Goal: Information Seeking & Learning: Check status

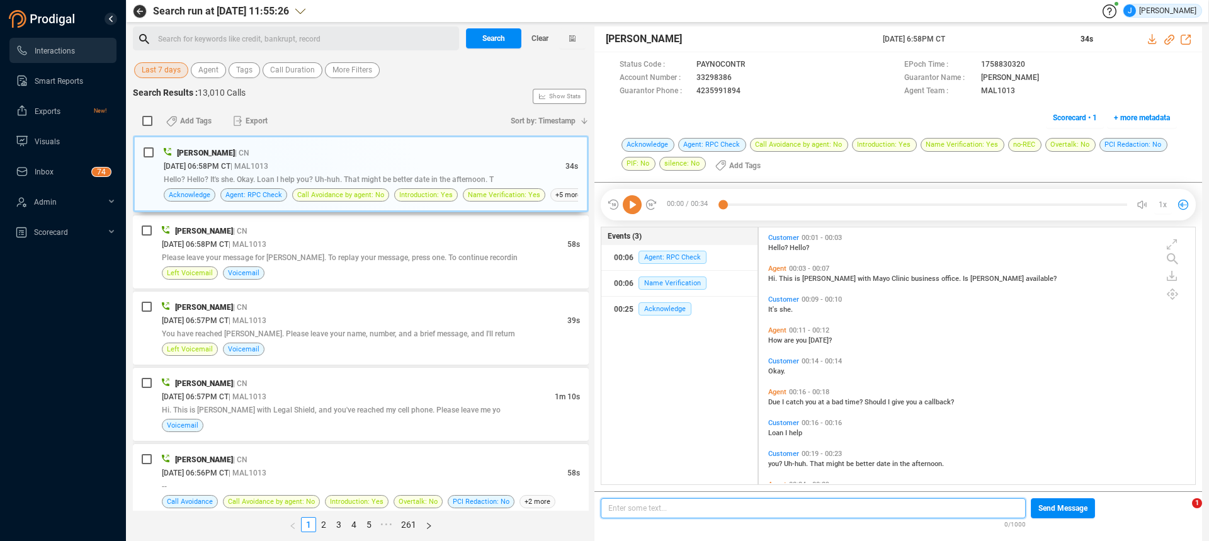
scroll to position [254, 430]
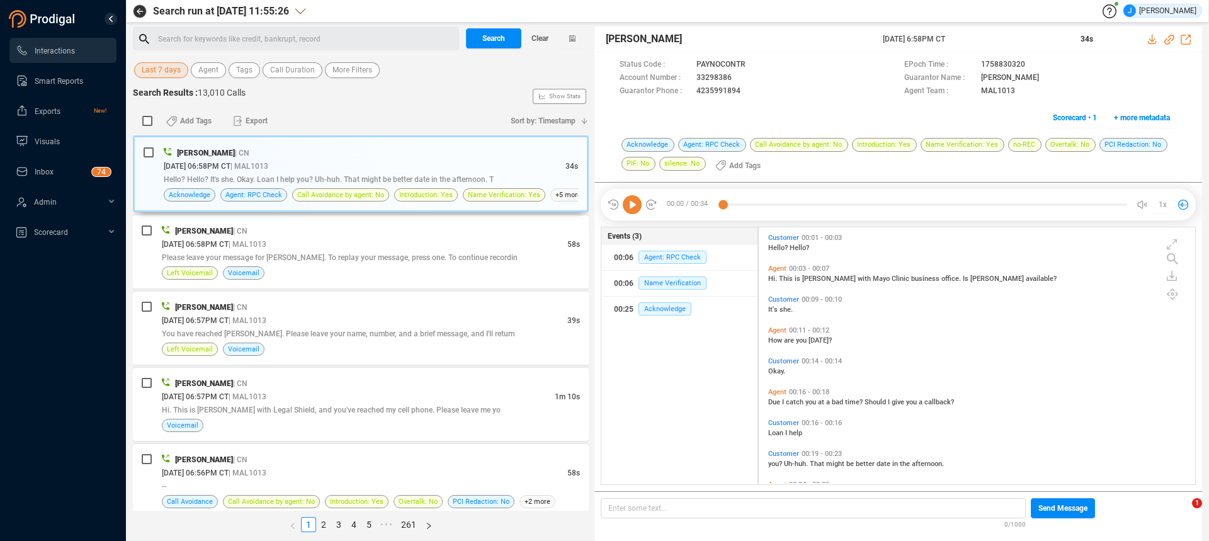
click at [183, 41] on div "Search for keywords like credit, bankrupt, record ﻿" at bounding box center [306, 39] width 297 height 19
click at [173, 69] on span "Last 7 days" at bounding box center [161, 70] width 39 height 16
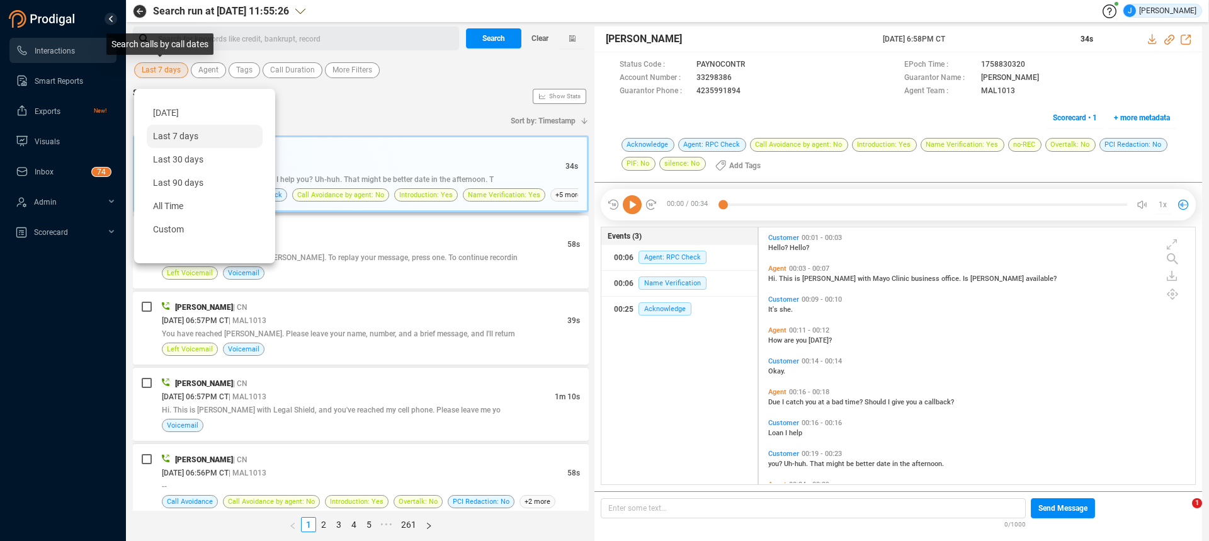
click at [170, 65] on span "Last 7 days" at bounding box center [161, 70] width 39 height 16
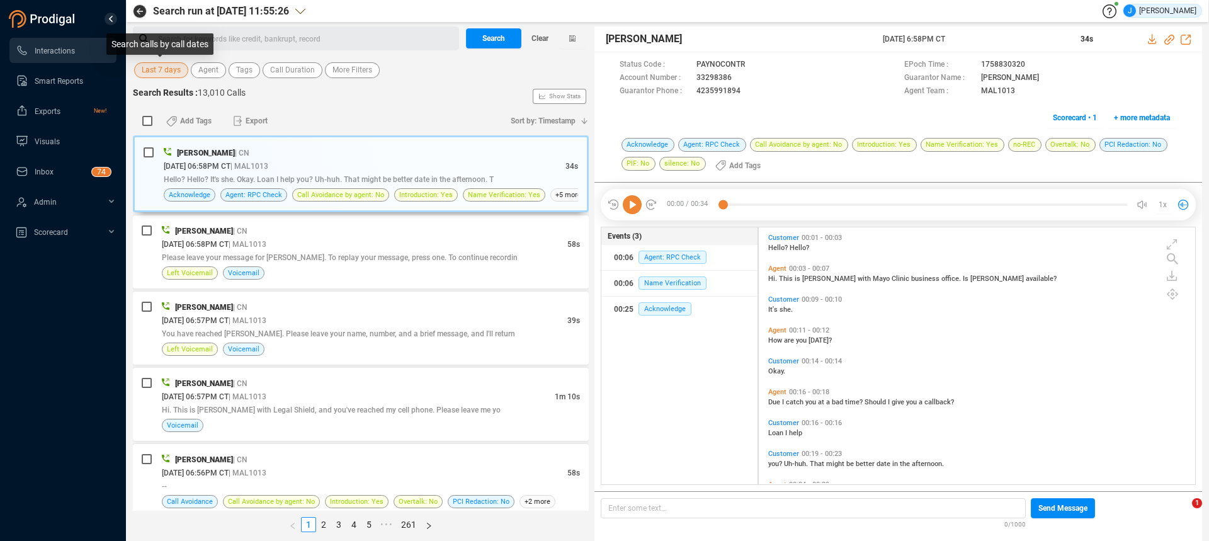
click at [170, 65] on span "Last 7 days" at bounding box center [161, 70] width 39 height 16
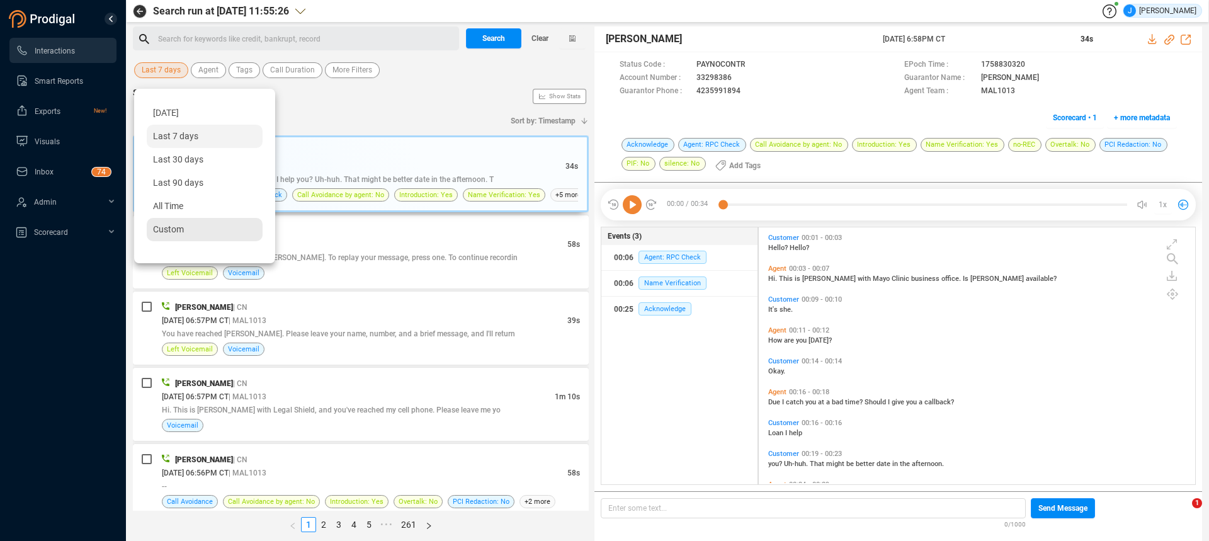
click at [171, 231] on span "Custom" at bounding box center [168, 229] width 31 height 10
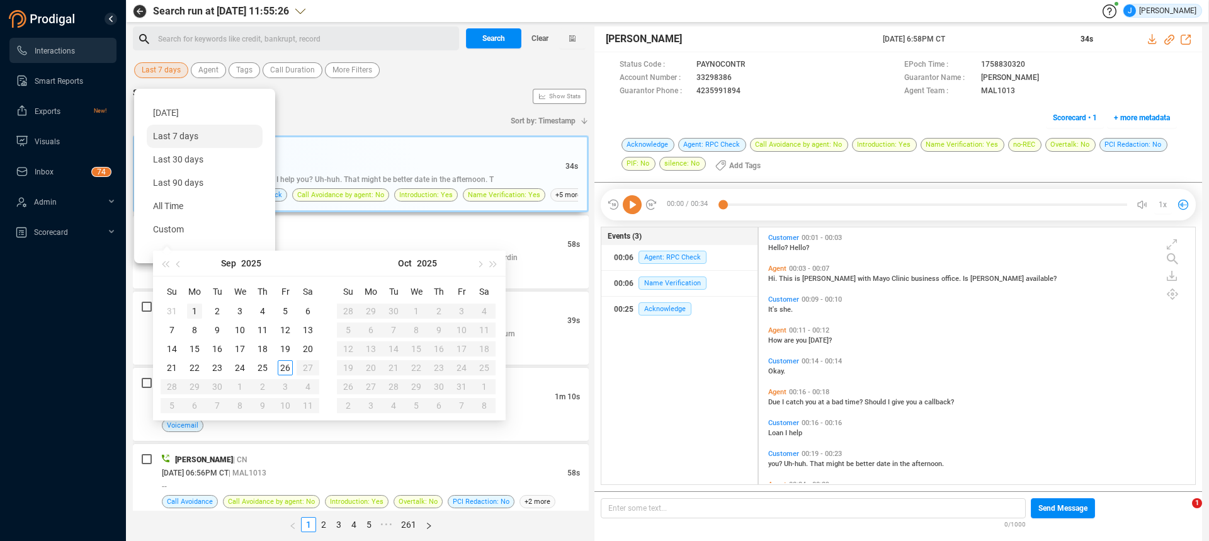
type input "[DATE]"
click at [178, 260] on button "button" at bounding box center [179, 263] width 14 height 25
type input "[DATE]"
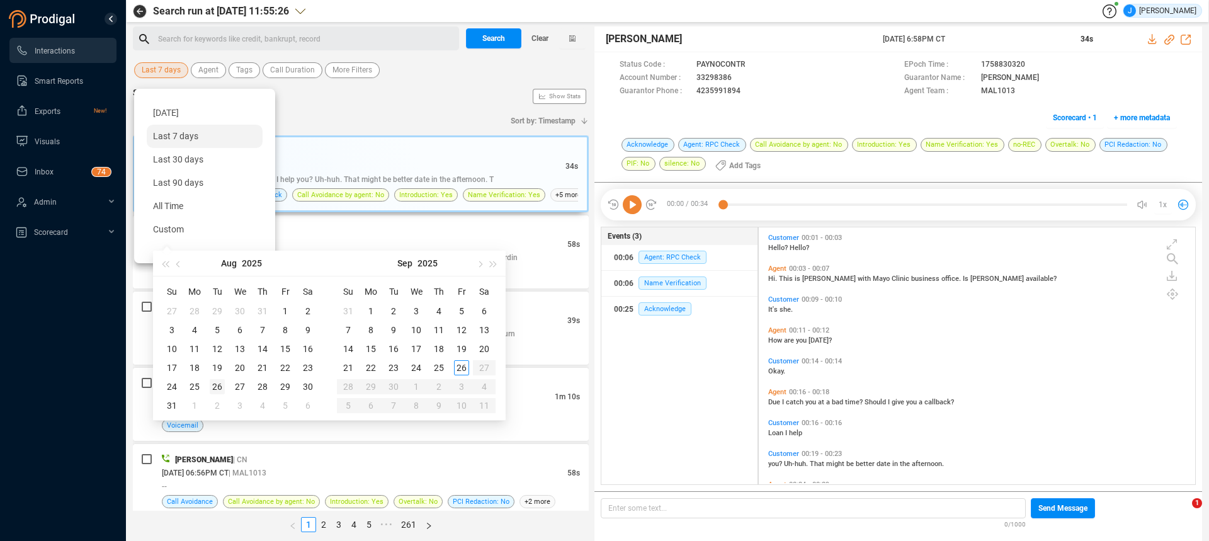
click at [214, 384] on div "26" at bounding box center [217, 386] width 15 height 15
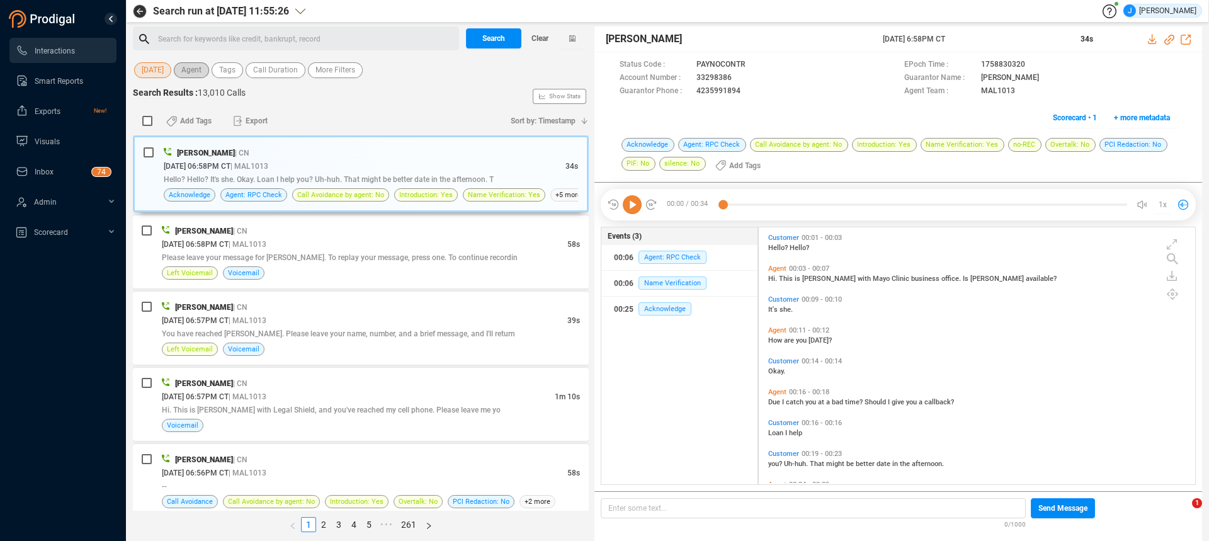
click at [193, 68] on span "Agent" at bounding box center [191, 70] width 20 height 16
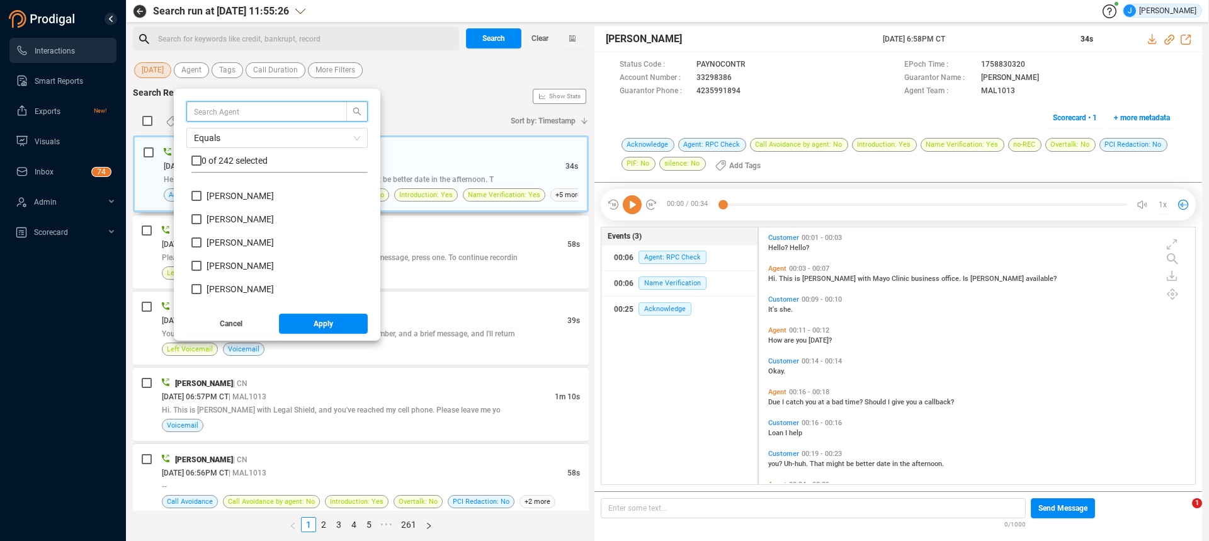
scroll to position [2959, 0]
click at [229, 212] on span "[PERSON_NAME]" at bounding box center [240, 212] width 67 height 10
click at [201, 212] on input "[PERSON_NAME]" at bounding box center [196, 212] width 10 height 10
checkbox input "true"
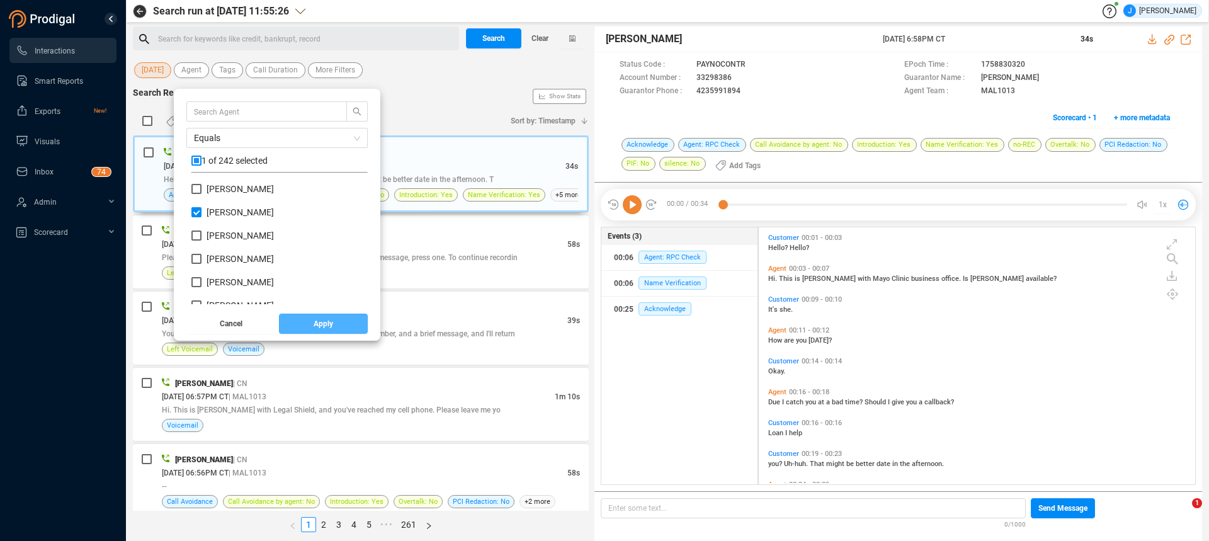
click at [327, 326] on span "Apply" at bounding box center [324, 324] width 20 height 20
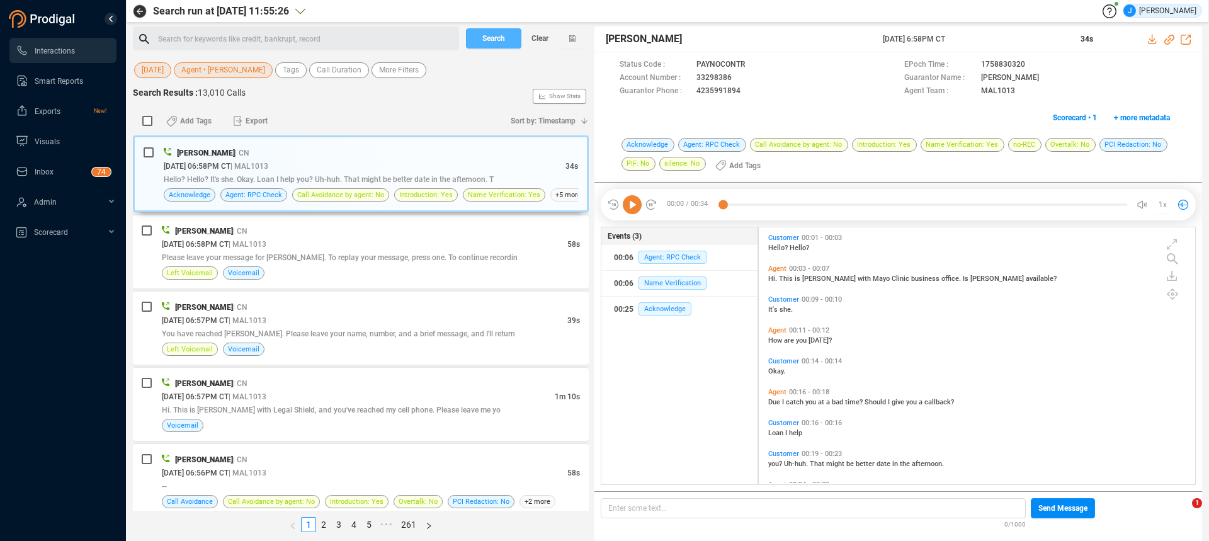
click at [494, 38] on span "Search" at bounding box center [493, 38] width 23 height 20
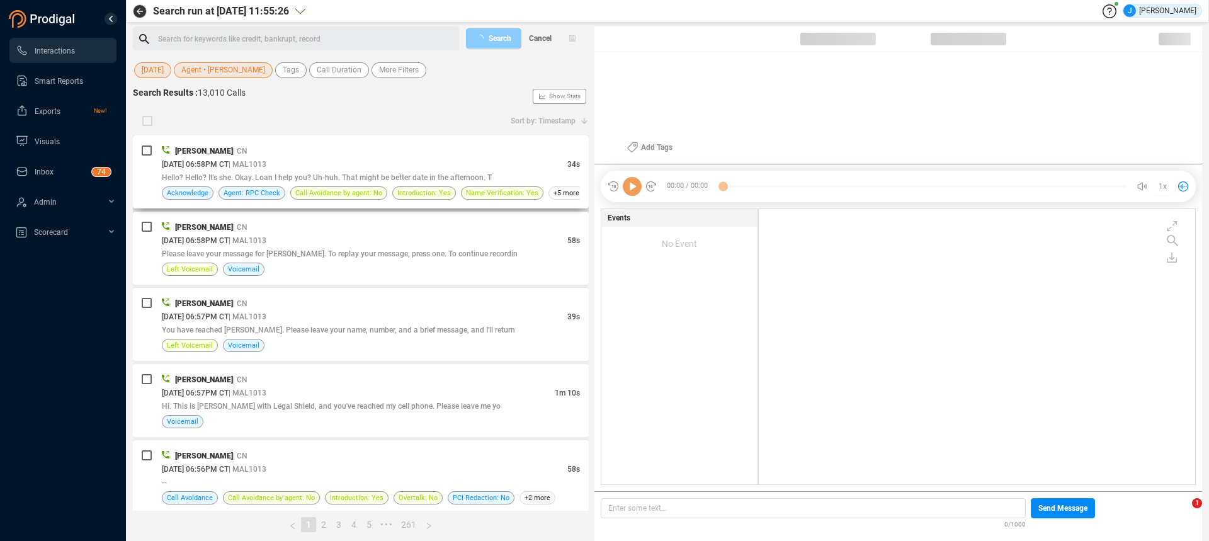
scroll to position [272, 430]
